Goal: Information Seeking & Learning: Learn about a topic

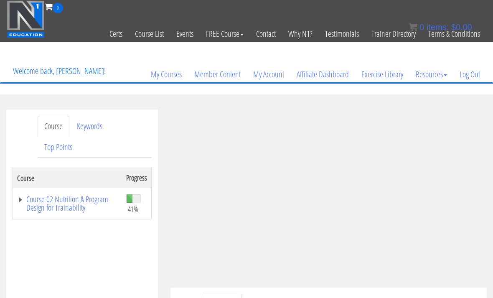
click at [467, 69] on link "Log Out" at bounding box center [469, 74] width 33 height 40
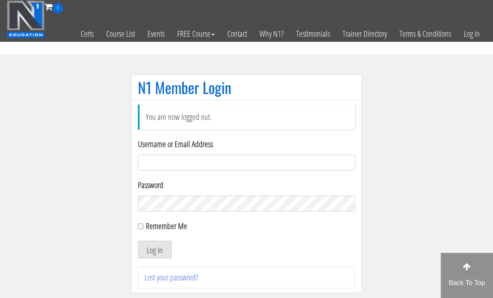
scroll to position [88, 0]
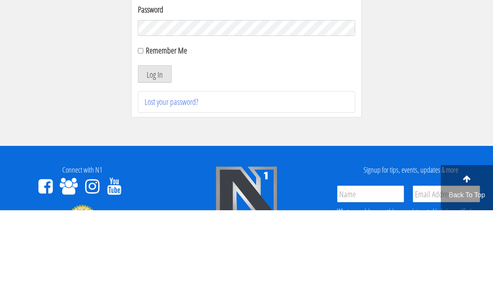
type input "Kedarkokil10@gmail.com"
click at [155, 162] on button "Log In" at bounding box center [155, 162] width 34 height 18
click at [150, 160] on button "Log In" at bounding box center [155, 162] width 34 height 18
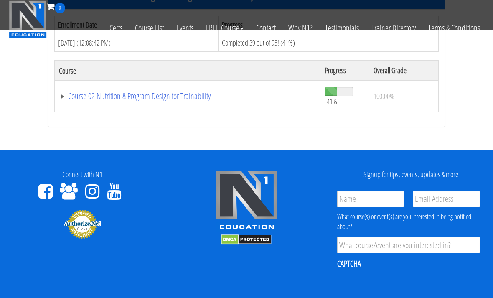
scroll to position [125, 0]
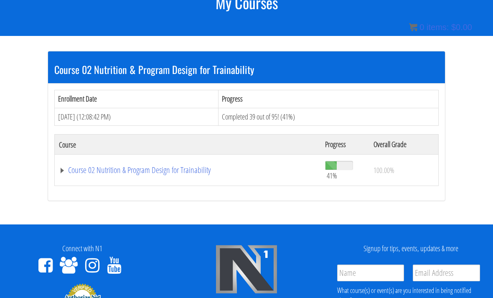
click at [160, 168] on link "Course 02 Nutrition & Program Design for Trainability" at bounding box center [188, 170] width 258 height 8
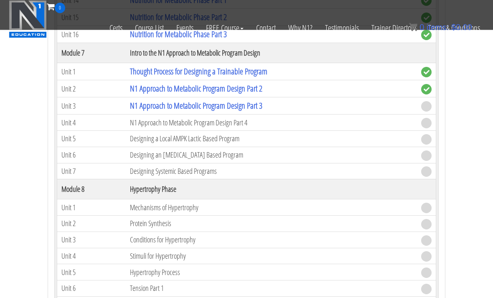
scroll to position [972, 0]
click at [175, 86] on link "N1 Approach to Metabolic Program Design Part 2" at bounding box center [196, 88] width 132 height 11
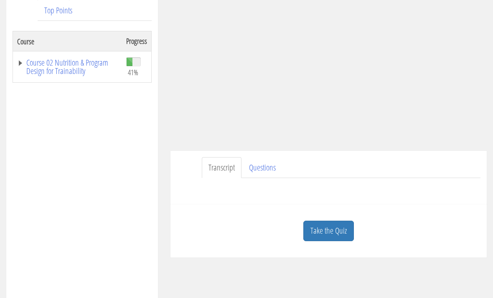
scroll to position [210, 0]
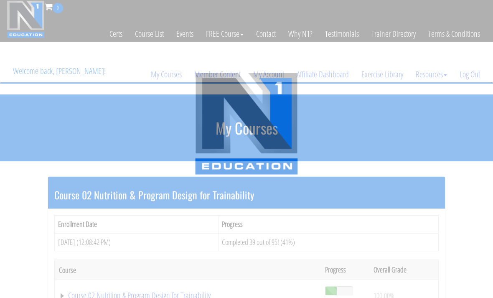
scroll to position [222, 0]
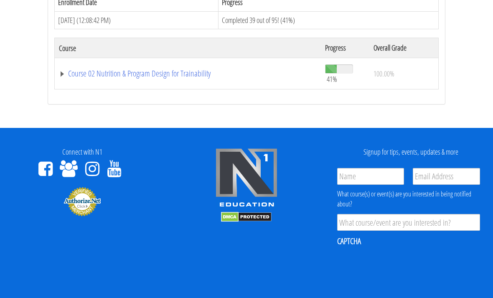
click at [104, 71] on link "Course 02 Nutrition & Program Design for Trainability" at bounding box center [188, 73] width 258 height 8
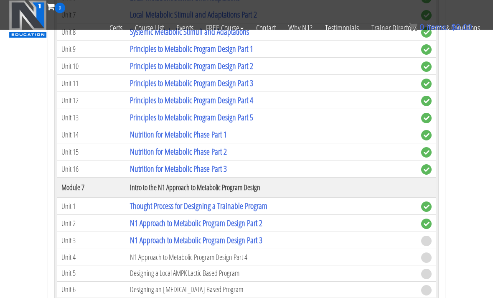
scroll to position [852, 0]
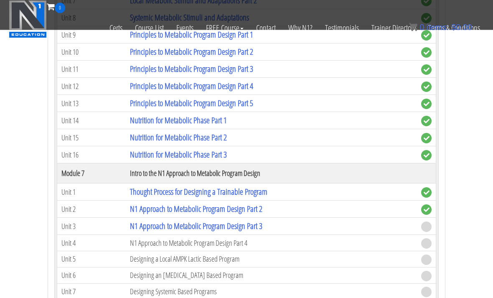
click at [262, 225] on link "N1 Approach to Metabolic Program Design Part 3" at bounding box center [196, 226] width 132 height 11
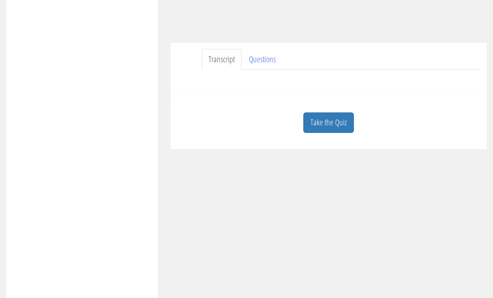
scroll to position [245, 0]
click at [333, 125] on div "Course Keywords Top Points Course Progress Course 02 Nutrition & Program Design…" at bounding box center [246, 111] width 493 height 492
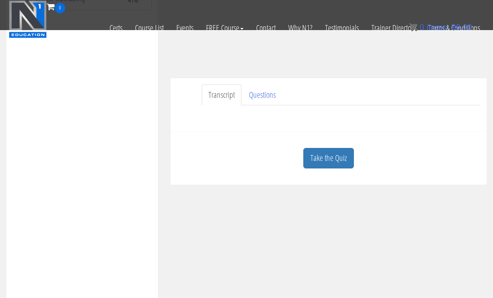
scroll to position [156, 0]
click at [343, 161] on link "Take the Quiz" at bounding box center [328, 158] width 51 height 20
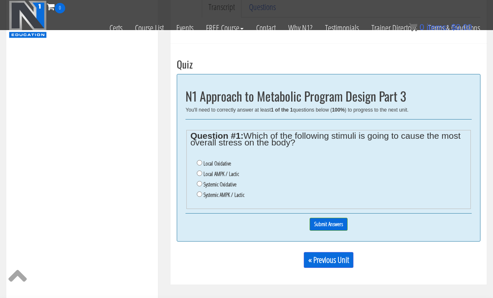
scroll to position [245, 0]
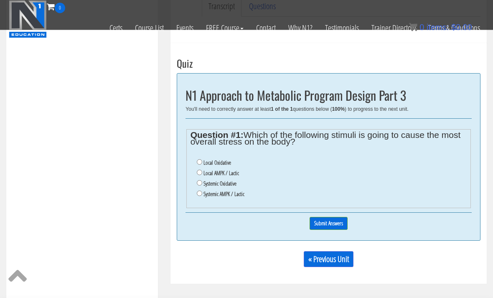
click at [235, 175] on label "Local AMPK / Lactic" at bounding box center [221, 173] width 36 height 7
click at [202, 175] on input "Local AMPK / Lactic" at bounding box center [199, 172] width 5 height 5
radio input "true"
click at [231, 186] on label "Systemic Oxidative" at bounding box center [219, 184] width 33 height 7
click at [202, 186] on input "Systemic Oxidative" at bounding box center [199, 183] width 5 height 5
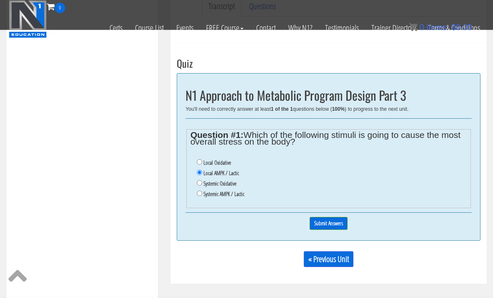
radio input "true"
click at [341, 226] on input "Submit Answers" at bounding box center [329, 223] width 38 height 13
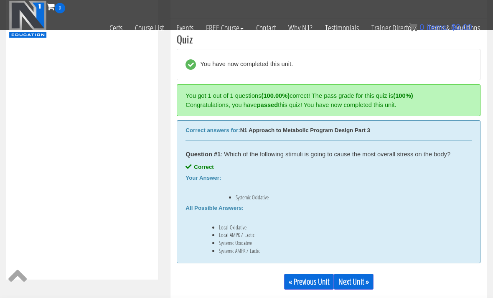
scroll to position [276, 0]
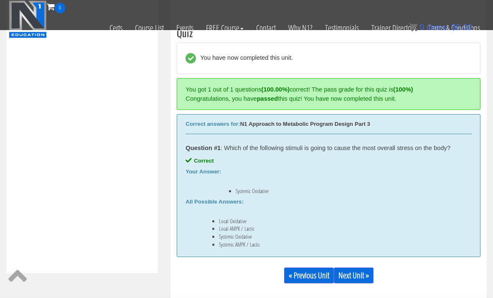
click at [368, 273] on link "Next Unit »" at bounding box center [354, 275] width 40 height 16
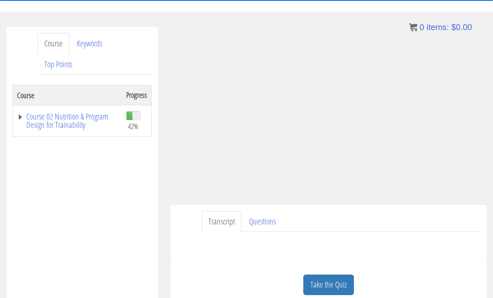
scroll to position [82, 0]
